Goal: Navigation & Orientation: Find specific page/section

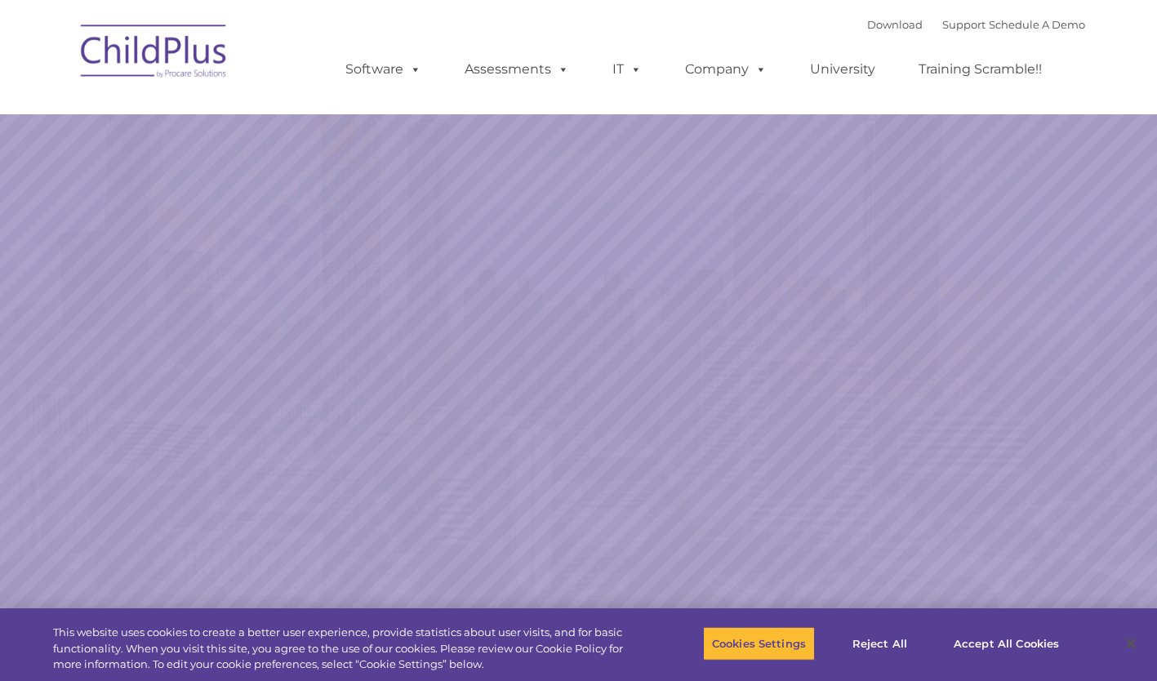
select select "MEDIUM"
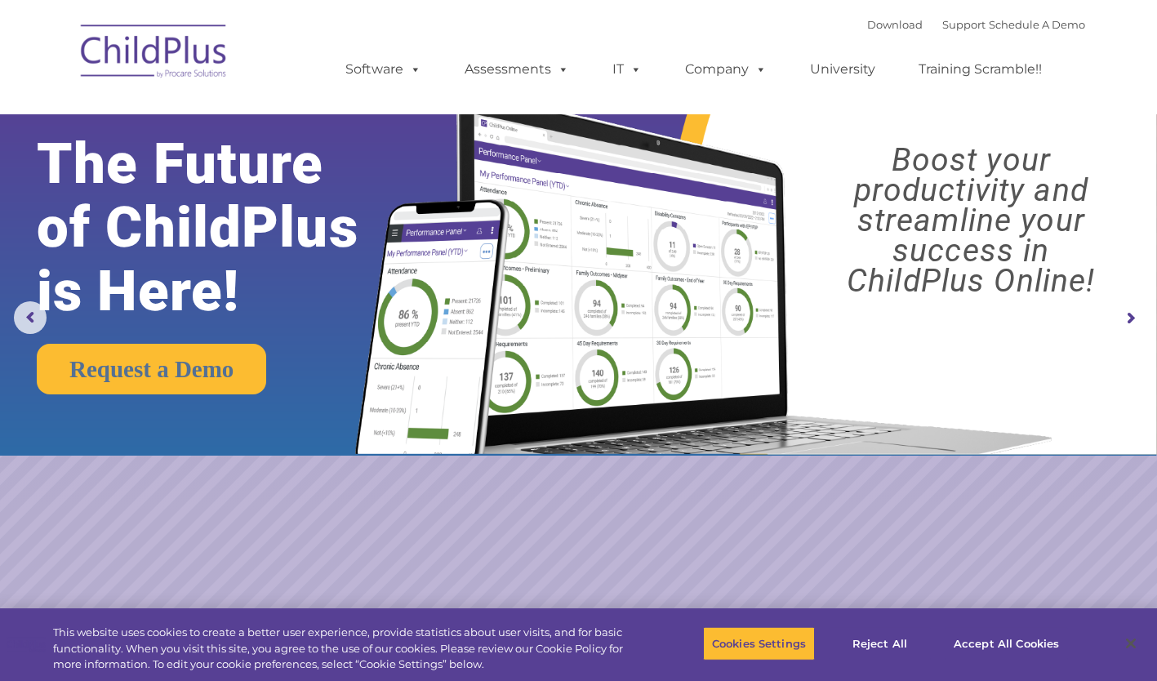
click at [147, 64] on img at bounding box center [154, 54] width 163 height 82
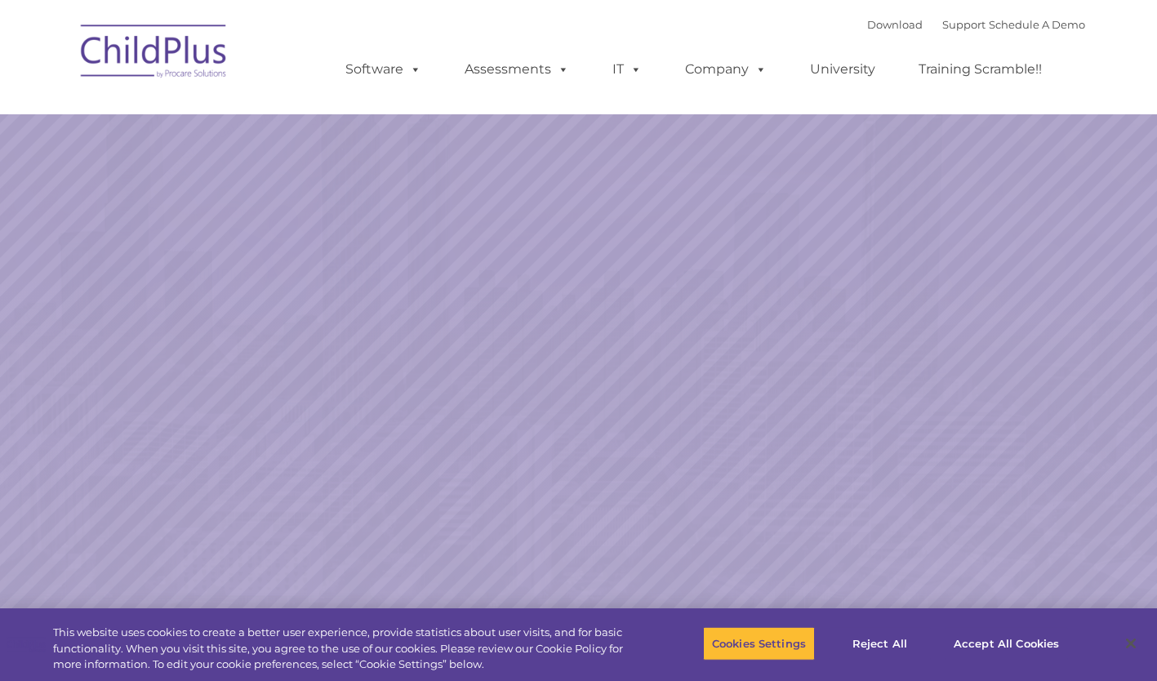
select select "MEDIUM"
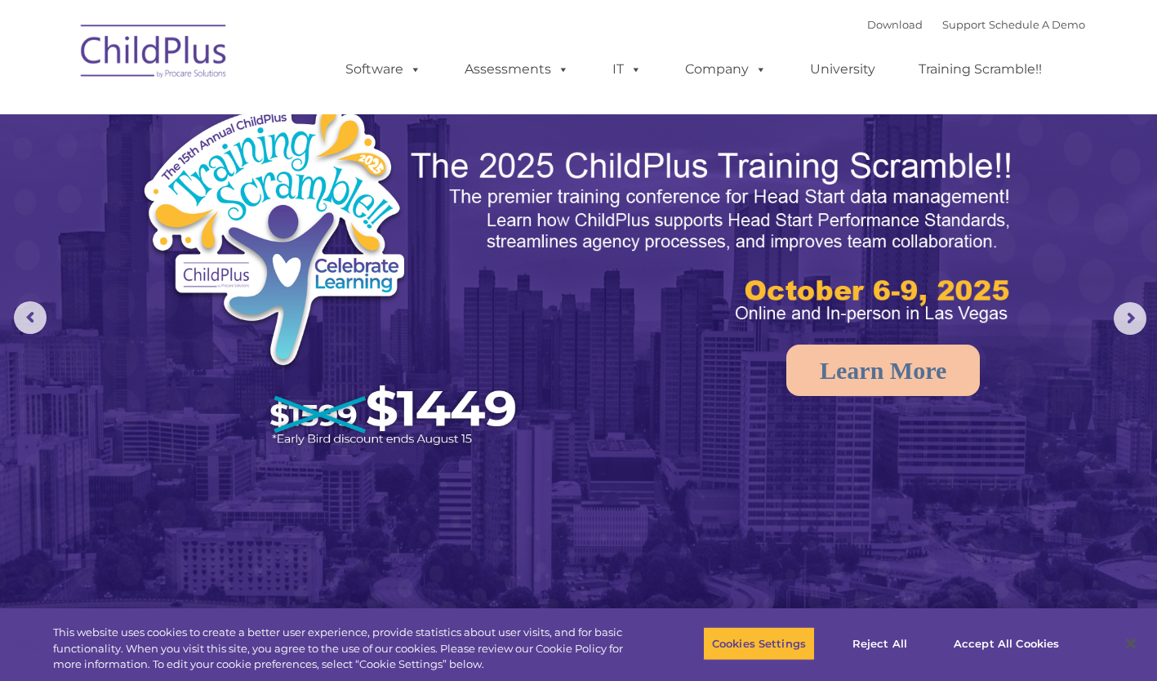
click at [129, 55] on img at bounding box center [154, 54] width 163 height 82
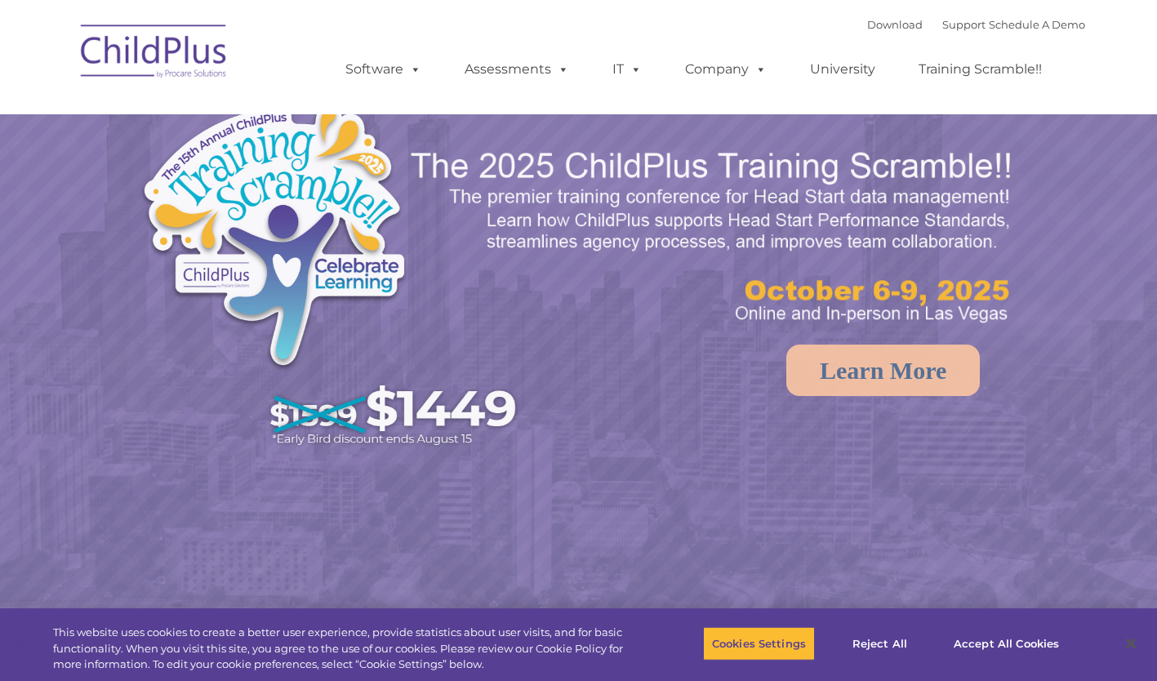
select select "MEDIUM"
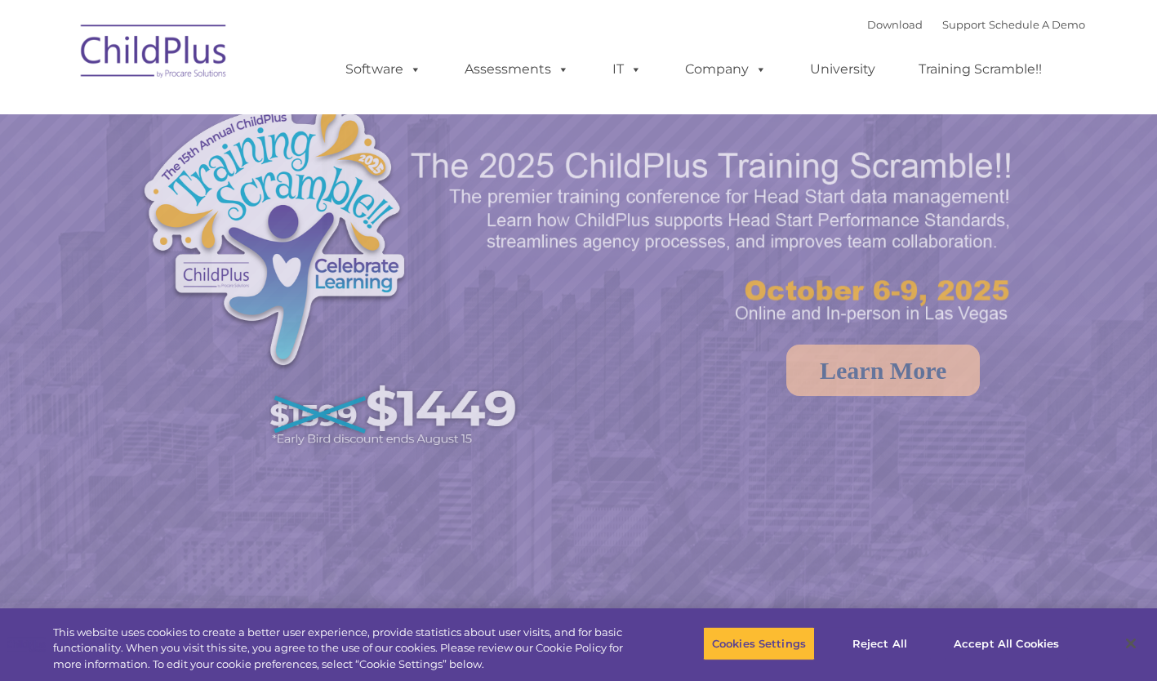
select select "MEDIUM"
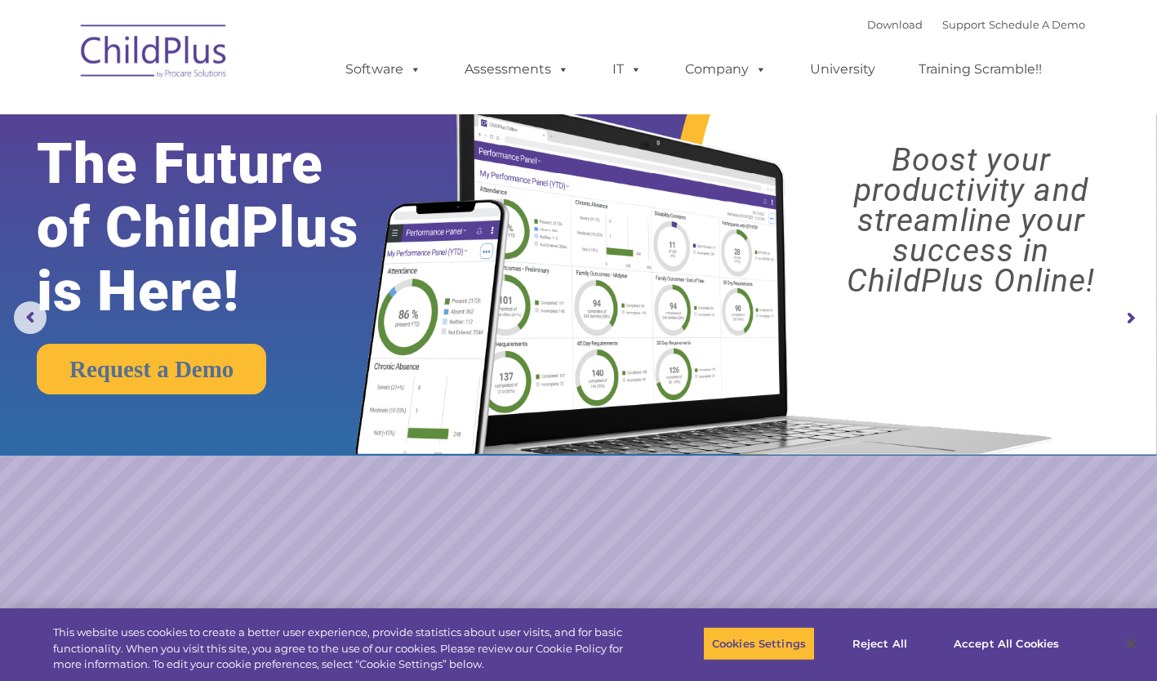
click at [168, 43] on img at bounding box center [154, 54] width 163 height 82
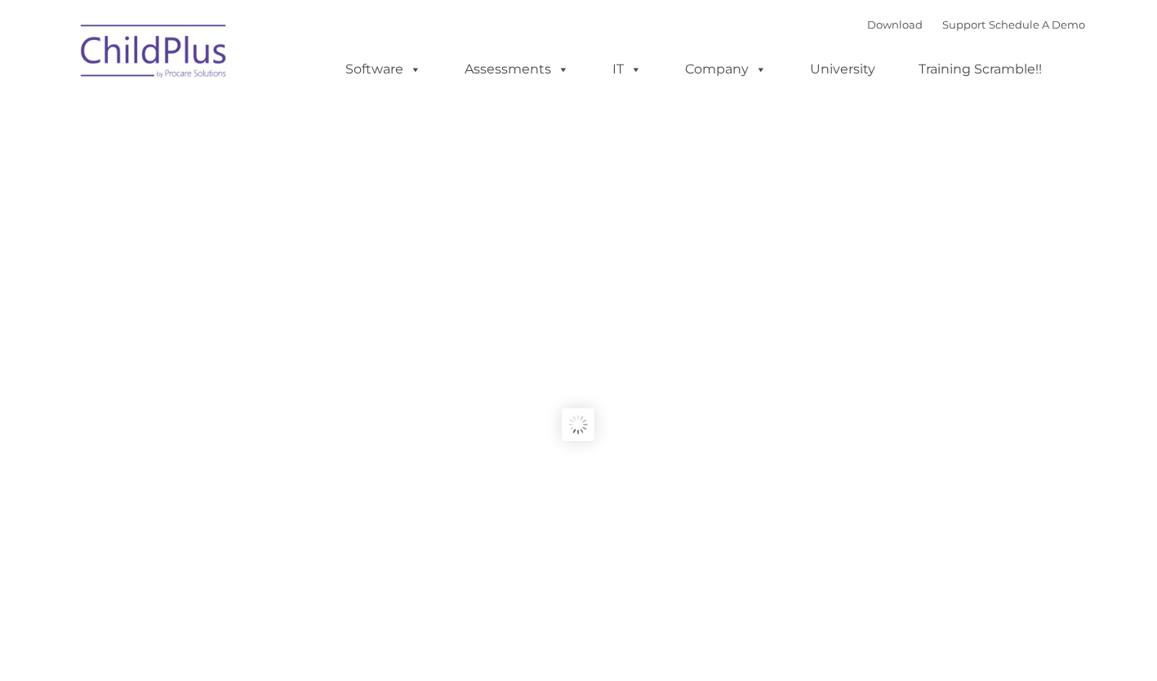
type input ""
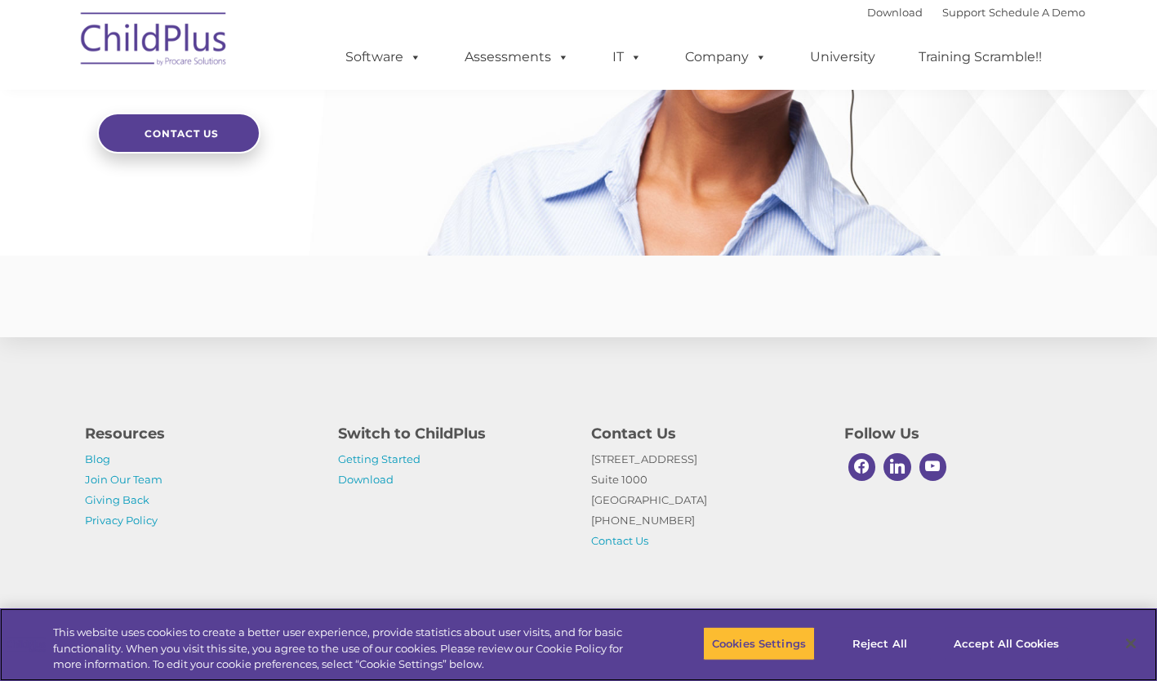
scroll to position [3917, 0]
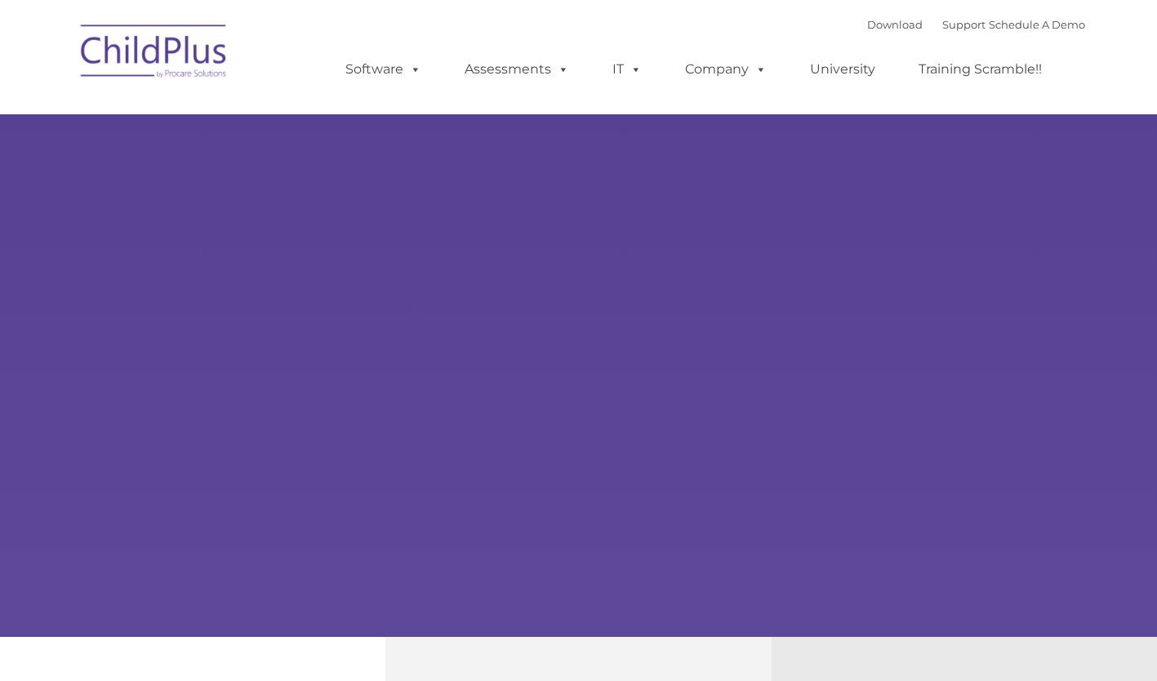
type input ""
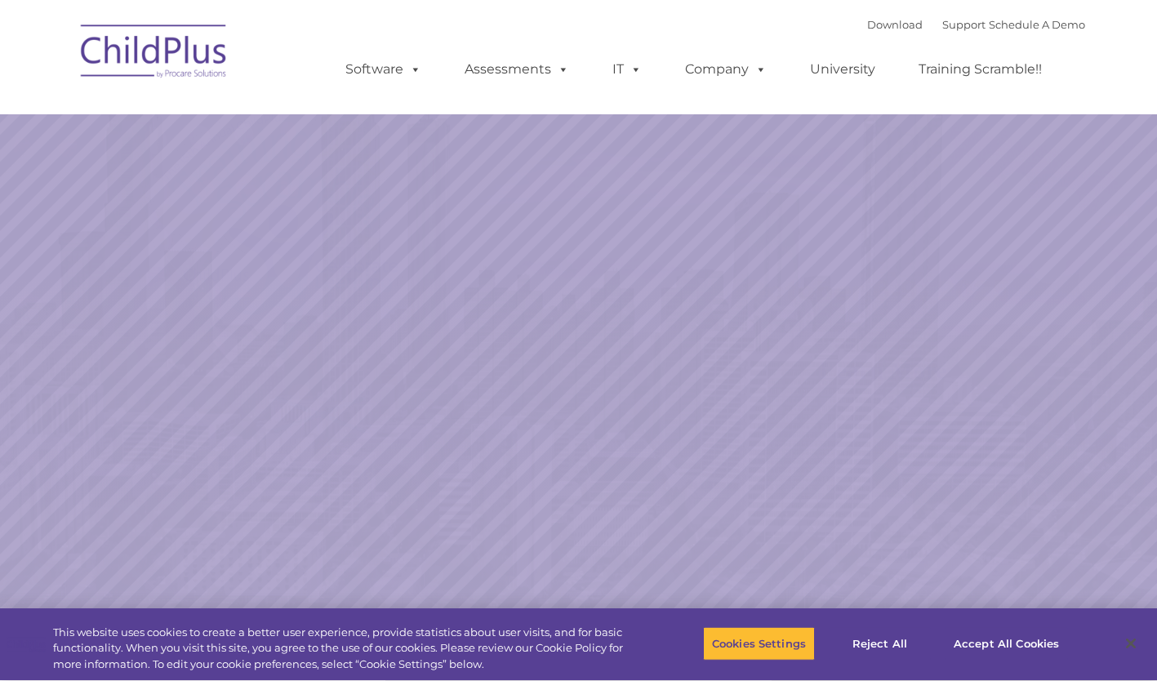
select select "MEDIUM"
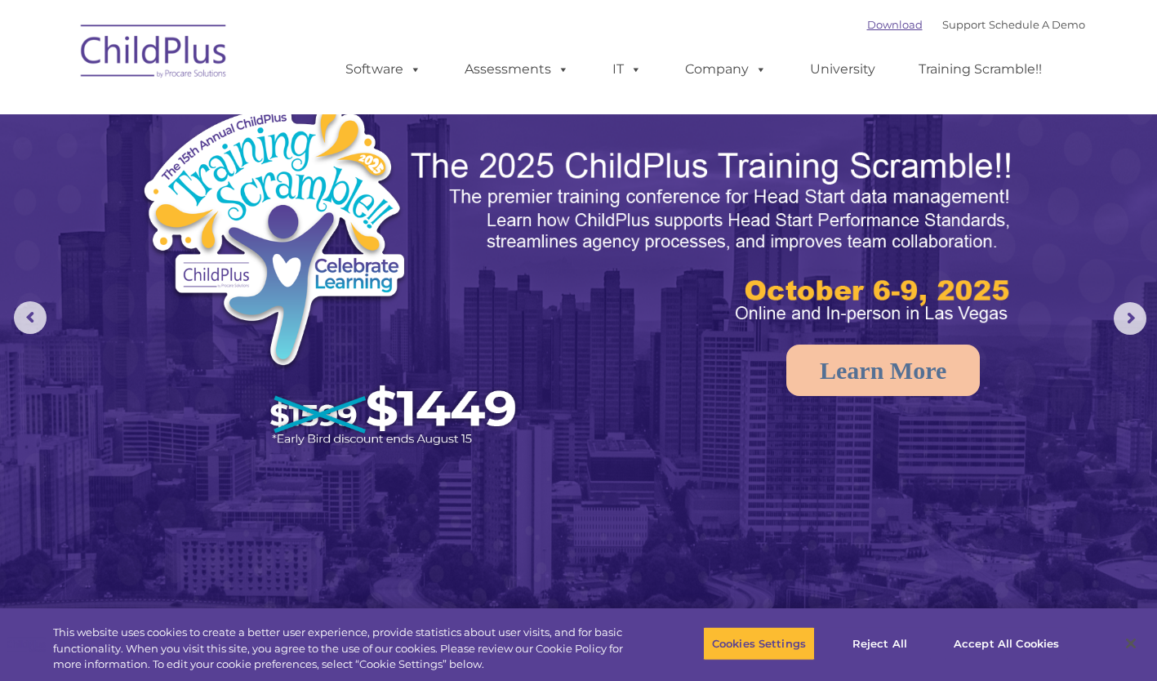
click at [867, 22] on link "Download" at bounding box center [895, 24] width 56 height 13
